Goal: Task Accomplishment & Management: Complete application form

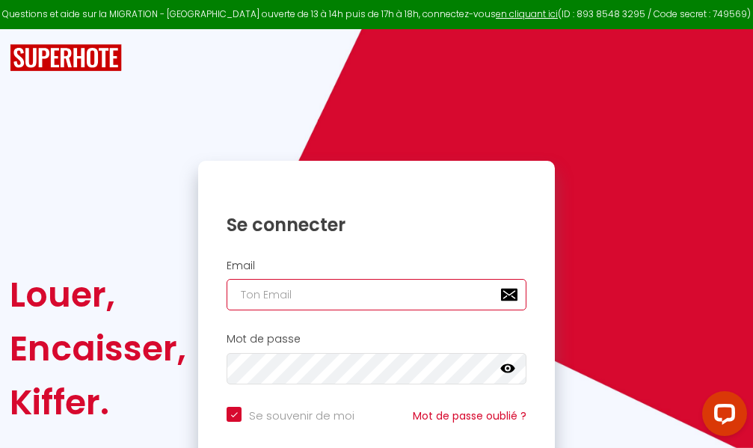
click at [364, 290] on input "email" at bounding box center [377, 294] width 300 height 31
type input "m"
checkbox input "true"
type input "ma"
checkbox input "true"
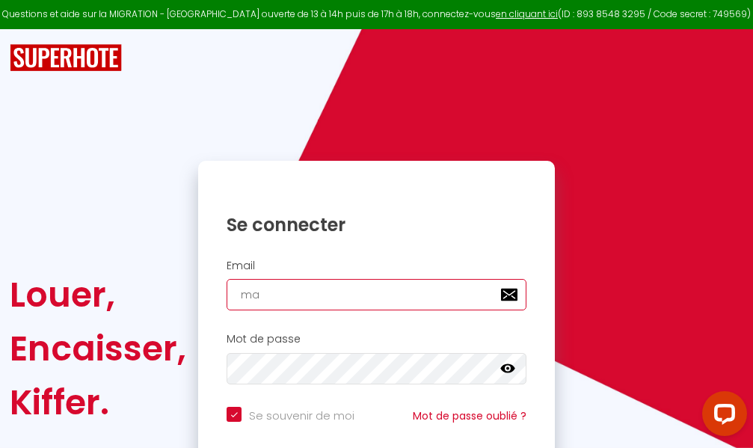
type input "mar"
checkbox input "true"
type input "marc"
checkbox input "true"
type input "marcd"
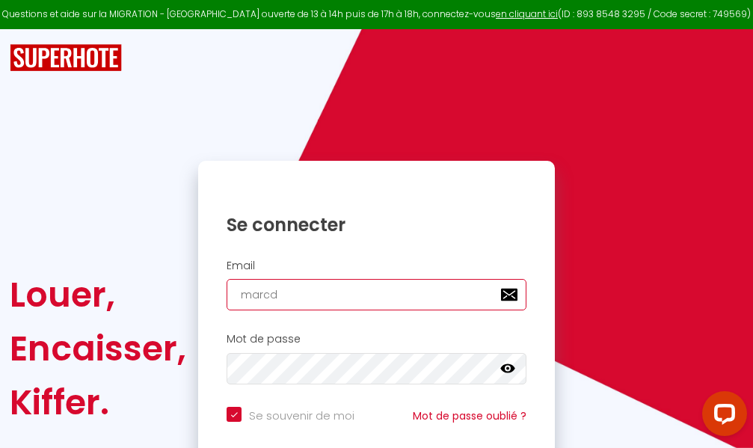
checkbox input "true"
type input "marcdp"
checkbox input "true"
type input "marcdpo"
checkbox input "true"
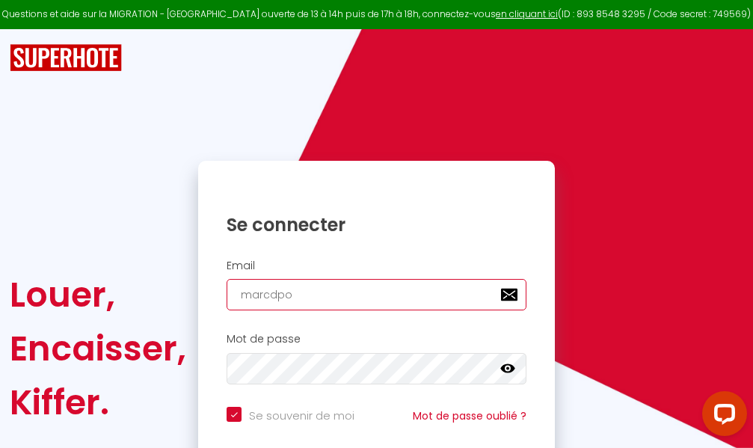
type input "marcdpoz"
checkbox input "true"
type input "marcdpoz."
checkbox input "true"
type input "marcdpoz.l"
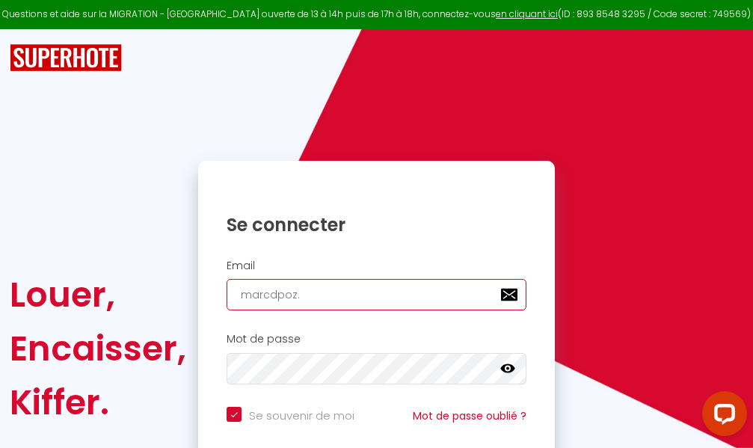
checkbox input "true"
type input "marcdpoz.lo"
checkbox input "true"
type input "marcdpoz.loc"
checkbox input "true"
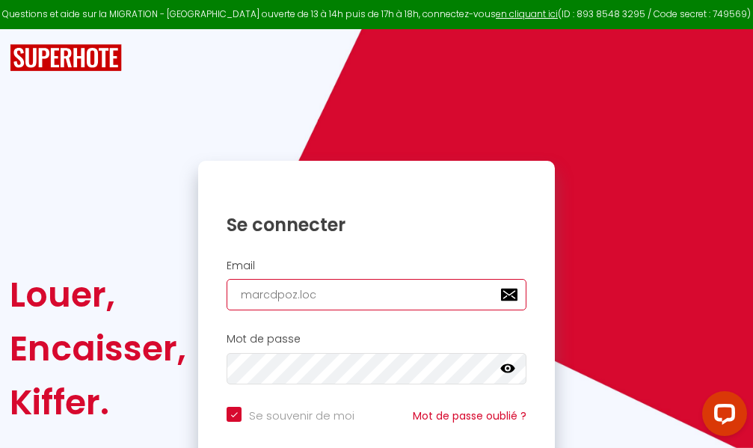
type input "marcdpoz.loca"
checkbox input "true"
type input "marcdpoz.locat"
checkbox input "true"
type input "marcdpoz.locati"
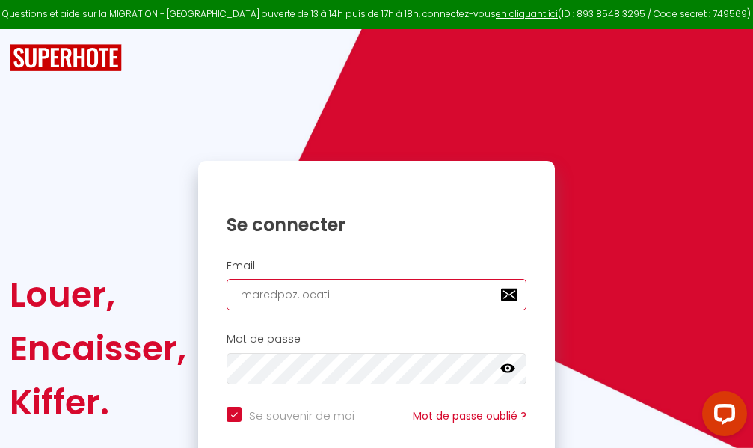
checkbox input "true"
type input "marcdpoz.locatio"
checkbox input "true"
type input "marcdpoz.location"
checkbox input "true"
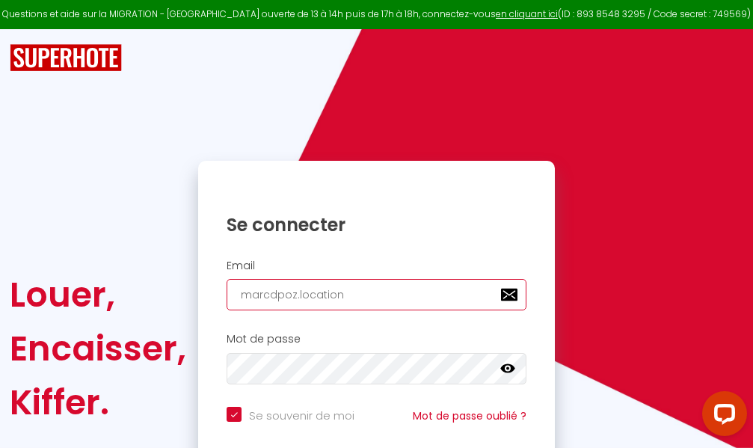
type input "marcdpoz.location@"
checkbox input "true"
type input "marcdpoz.location@g"
checkbox input "true"
type input "marcdpoz.location@gm"
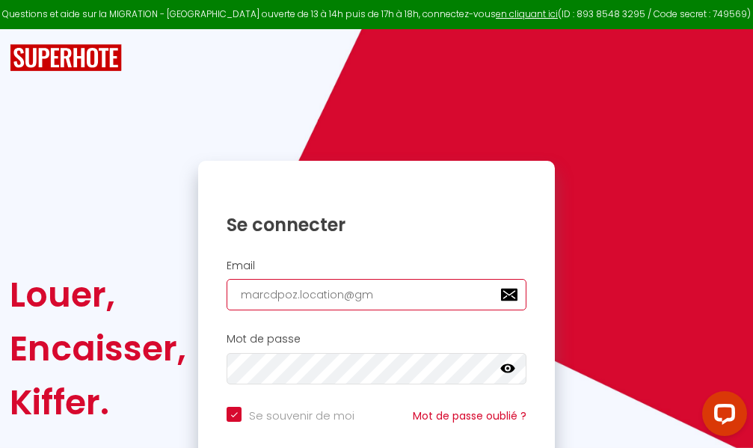
checkbox input "true"
type input "marcdpoz.location@gma"
checkbox input "true"
type input "marcdpoz.location@gmai"
checkbox input "true"
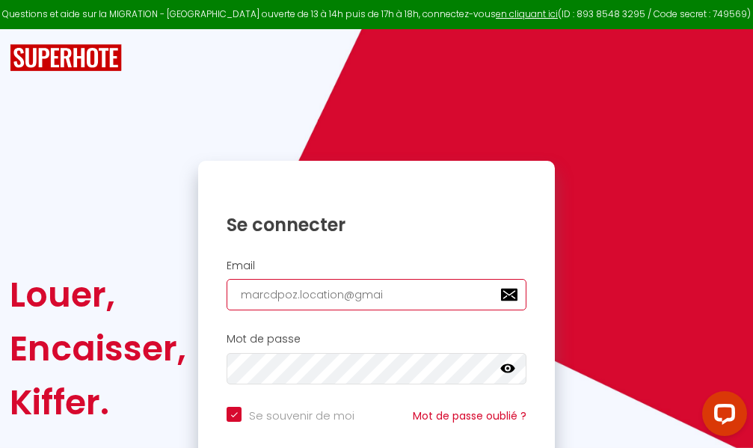
type input "[EMAIL_ADDRESS]"
checkbox input "true"
type input "[EMAIL_ADDRESS]."
checkbox input "true"
type input "marcdpoz.location@gmail.c"
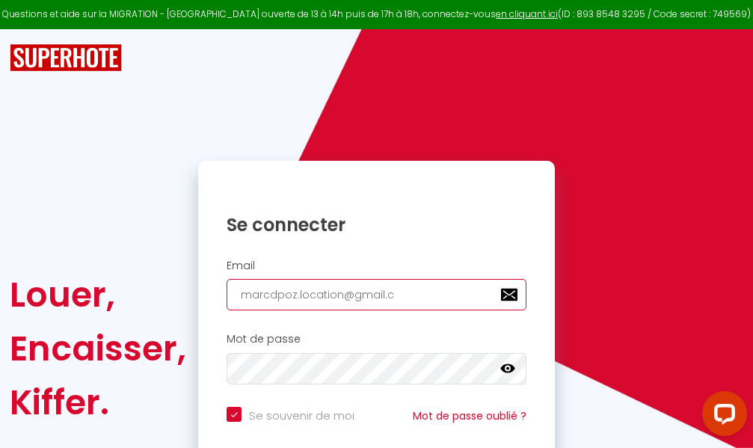
checkbox input "true"
type input "[EMAIL_ADDRESS][DOMAIN_NAME]"
checkbox input "true"
type input "[EMAIL_ADDRESS][DOMAIN_NAME]"
checkbox input "true"
